Goal: Task Accomplishment & Management: Use online tool/utility

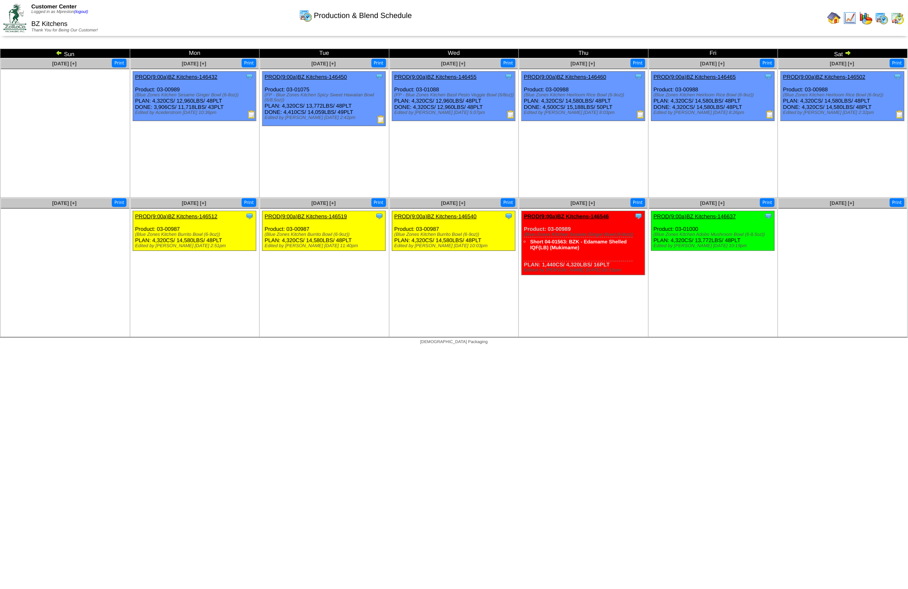
click at [58, 53] on img at bounding box center [59, 52] width 7 height 7
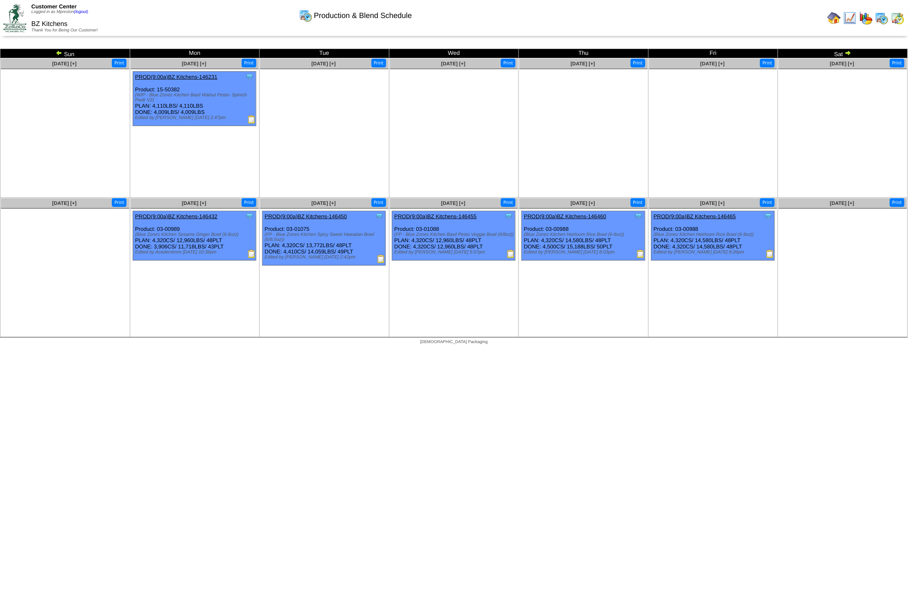
click at [58, 53] on img at bounding box center [59, 52] width 7 height 7
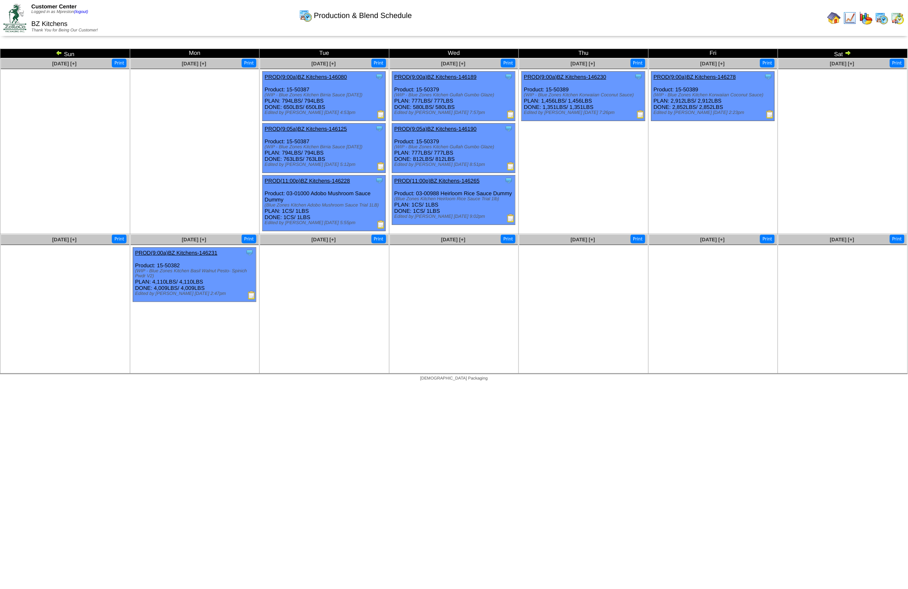
drag, startPoint x: 294, startPoint y: 160, endPoint x: 284, endPoint y: 160, distance: 10.1
click at [284, 160] on div "Clone Item PROD(9:05a)BZ Kitchens-146125 BZ Kitchens ScheduleID: 146125 412.165…" at bounding box center [324, 148] width 123 height 49
copy div "LBS / 763LBS"
click at [291, 155] on div "Clone Item PROD(9:05a)BZ Kitchens-146125 BZ Kitchens ScheduleID: 146125 412.165…" at bounding box center [324, 148] width 123 height 49
drag, startPoint x: 291, startPoint y: 157, endPoint x: 286, endPoint y: 157, distance: 5.5
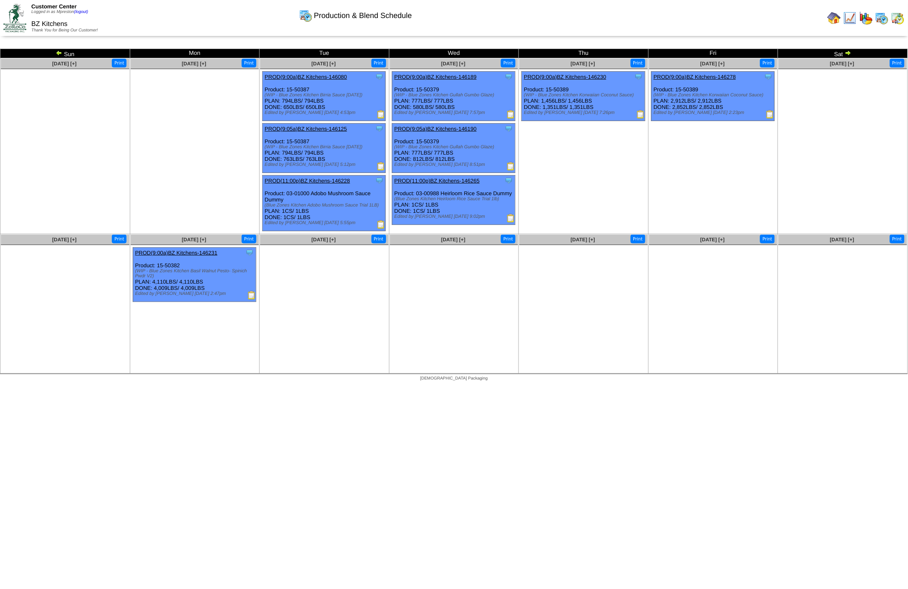
click at [286, 157] on div "Clone Item PROD(9:05a)BZ Kitchens-146125 BZ Kitchens ScheduleID: 146125 412.165…" at bounding box center [324, 148] width 123 height 49
drag, startPoint x: 421, startPoint y: 157, endPoint x: 414, endPoint y: 157, distance: 7.5
click at [414, 157] on div "Clone Item PROD(9:05a)BZ Kitchens-146190 BZ Kitchens ScheduleID: 146190 243.434…" at bounding box center [453, 148] width 123 height 49
copy div "812"
